Goal: Check status: Check status

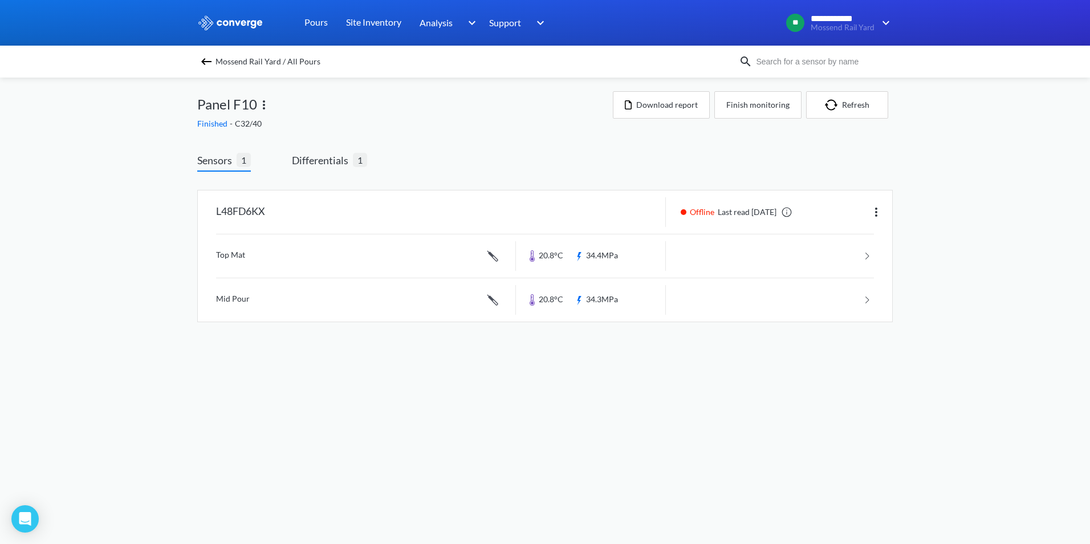
click at [212, 55] on img at bounding box center [207, 62] width 14 height 14
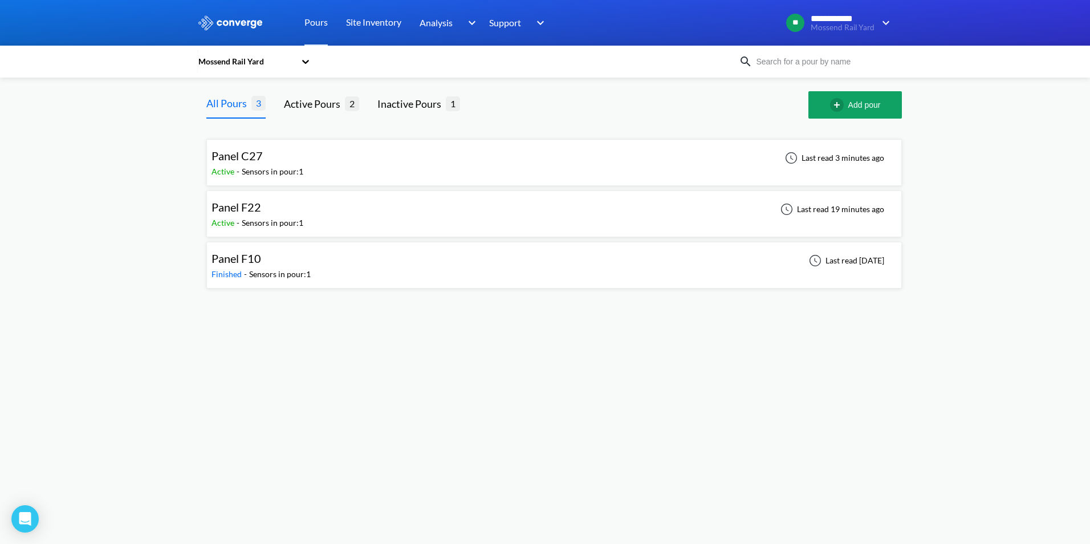
click at [291, 228] on div "Sensors in pour: 1" at bounding box center [273, 223] width 62 height 13
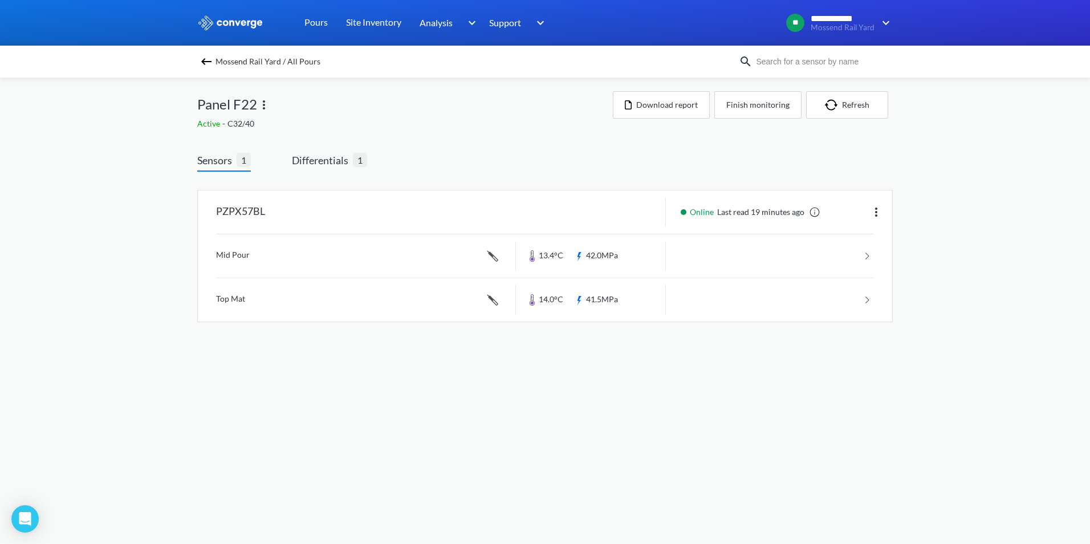
click at [207, 64] on img at bounding box center [207, 62] width 14 height 14
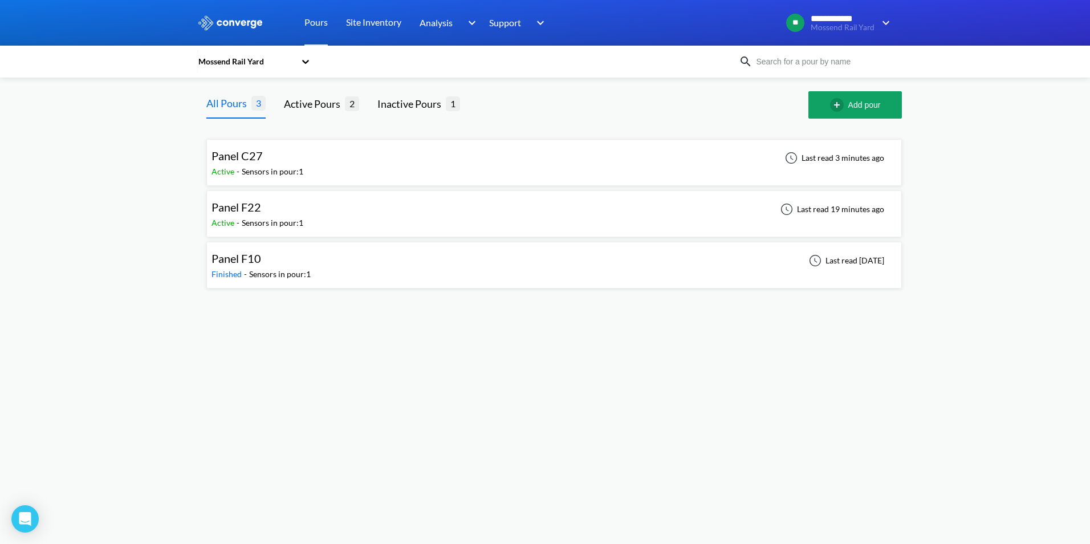
click at [310, 154] on div "Panel C27 Active - Sensors in pour: 1 Last read 3 minutes ago" at bounding box center [554, 162] width 685 height 36
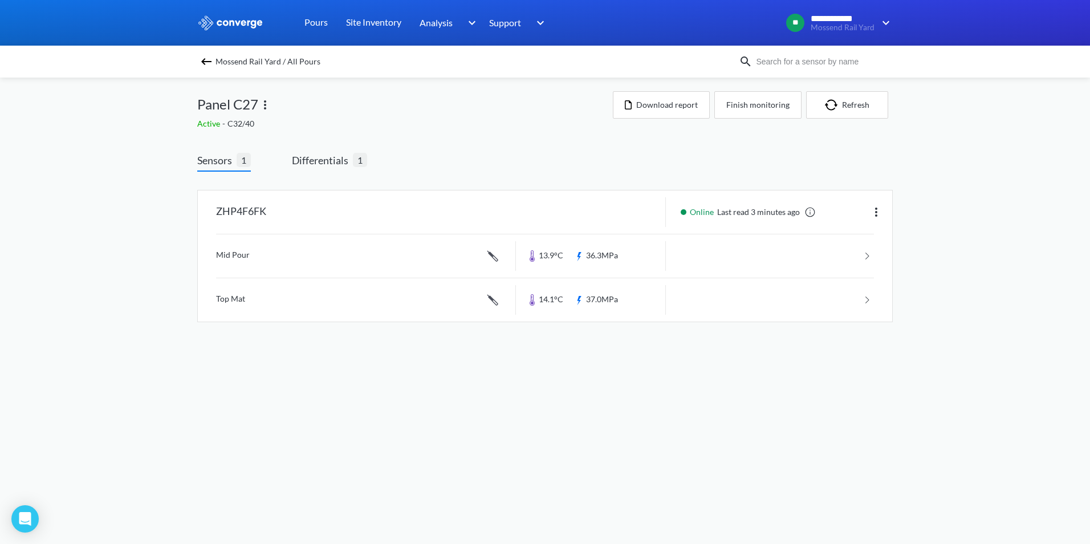
click at [216, 62] on span "Mossend Rail Yard / All Pours" at bounding box center [268, 62] width 105 height 16
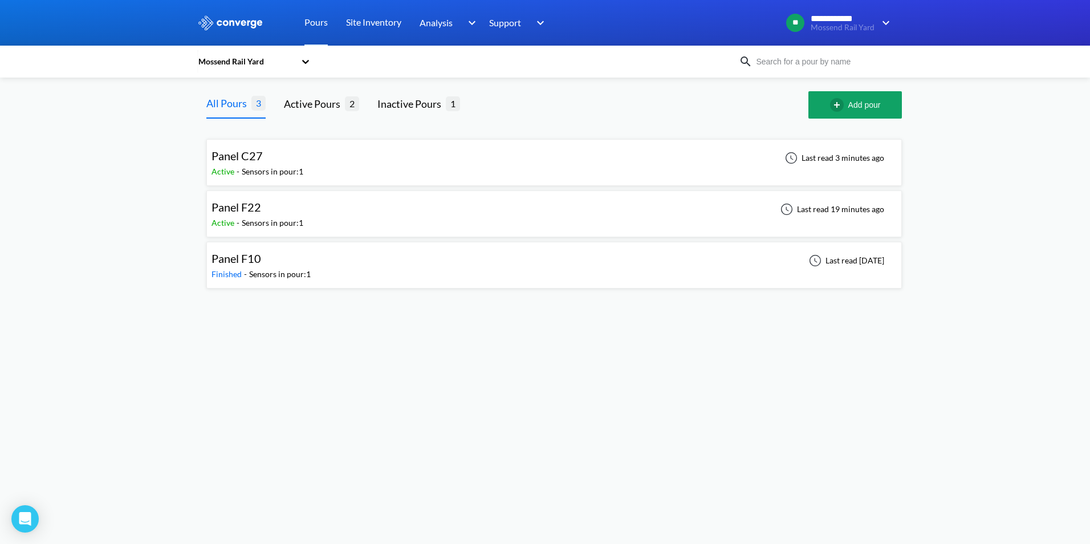
click at [281, 217] on div "Sensors in pour: 1" at bounding box center [273, 223] width 62 height 13
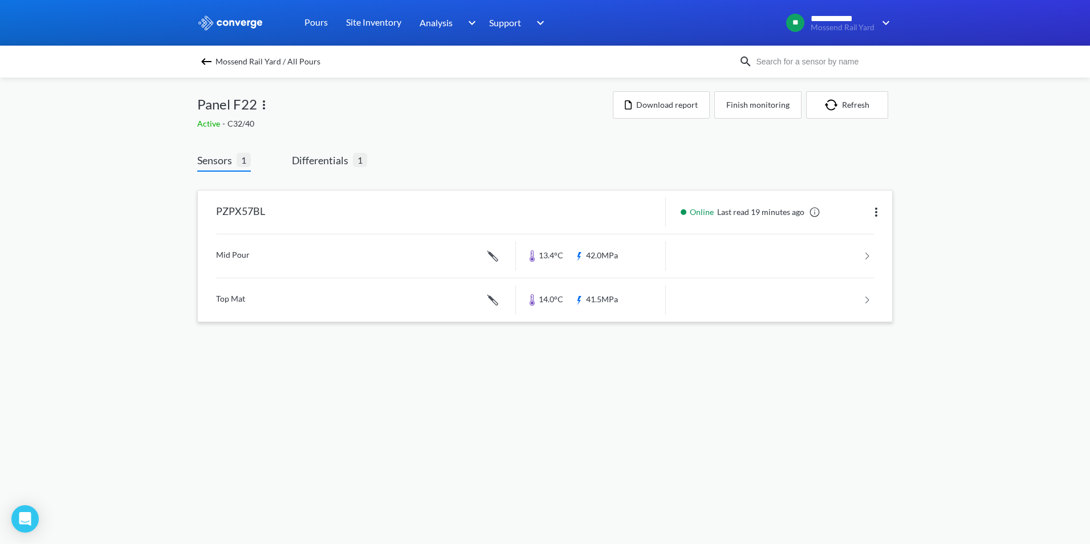
click at [394, 275] on link at bounding box center [545, 255] width 658 height 43
